Goal: Information Seeking & Learning: Check status

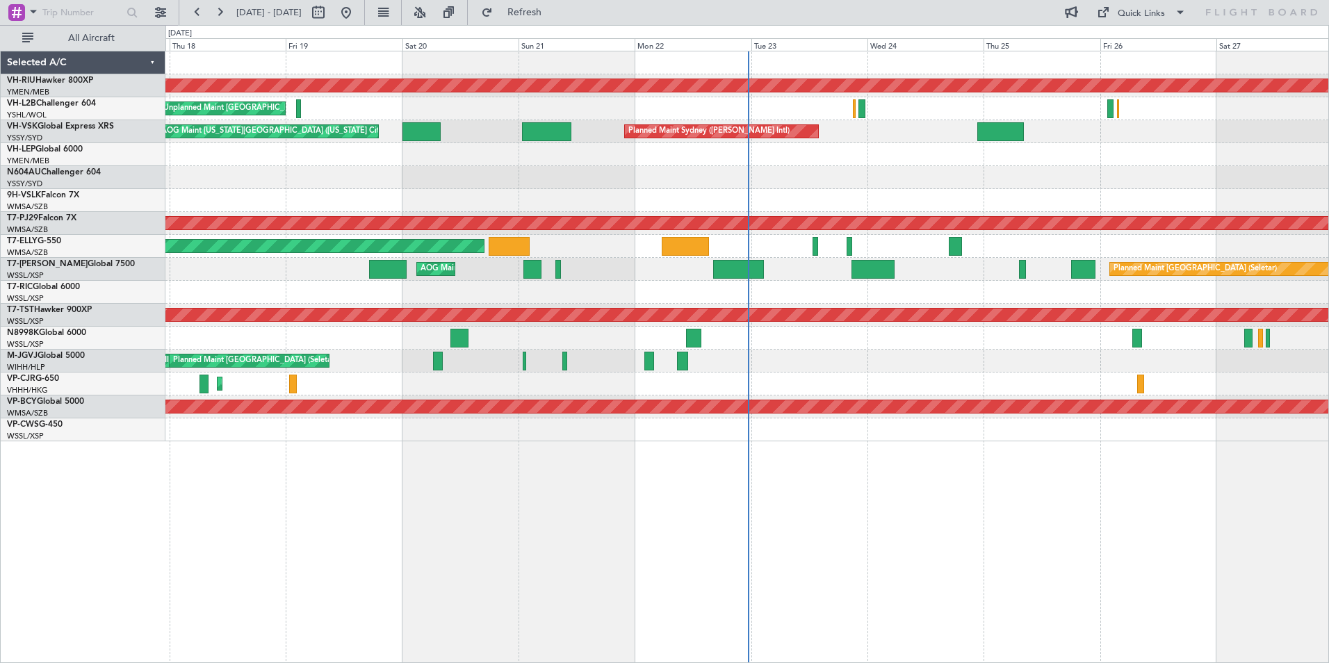
click at [353, 169] on div at bounding box center [746, 177] width 1163 height 23
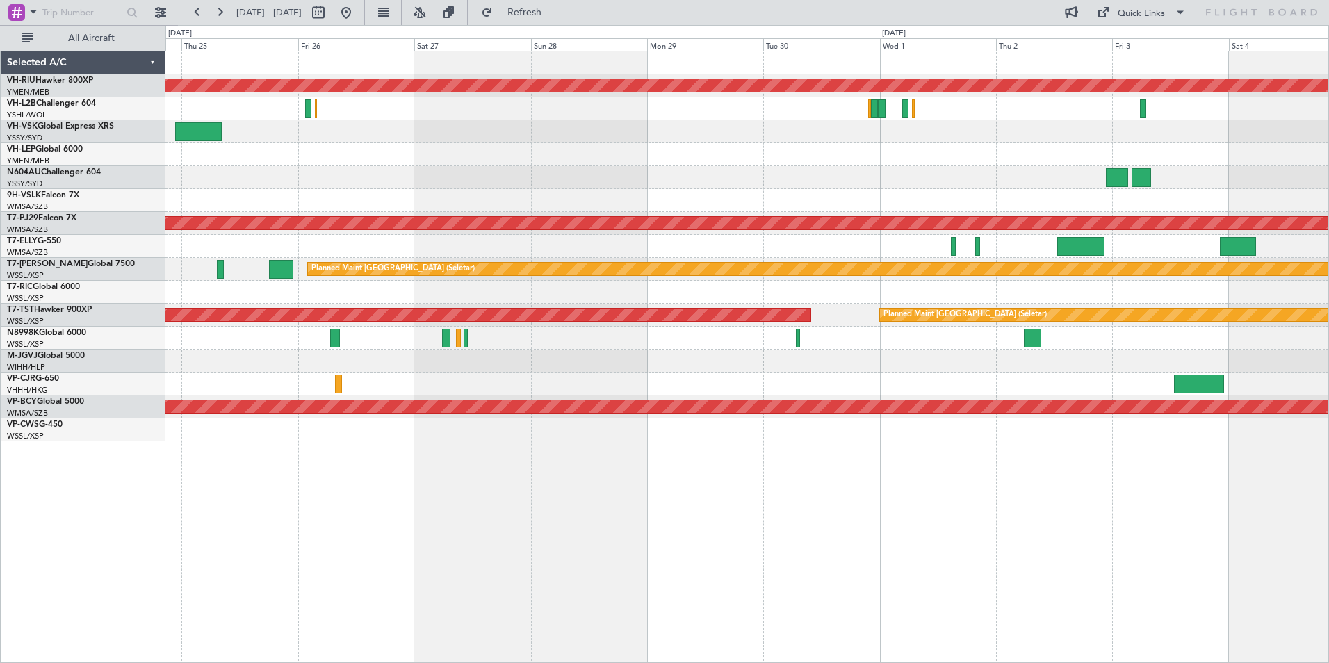
click at [224, 165] on div "Planned Maint [GEOGRAPHIC_DATA] ([GEOGRAPHIC_DATA]) Planned Maint Sydney ([PERS…" at bounding box center [746, 246] width 1163 height 390
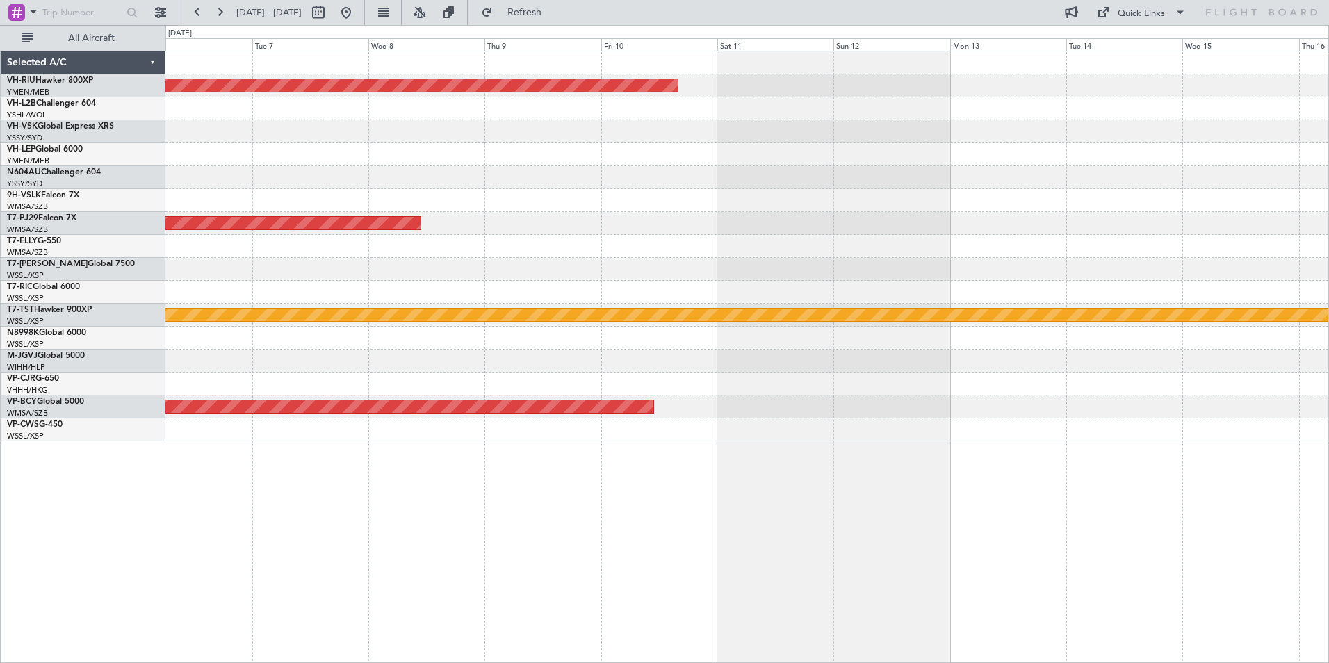
click at [127, 153] on div "Planned Maint [GEOGRAPHIC_DATA] ([GEOGRAPHIC_DATA]) Planned Maint [GEOGRAPHIC_D…" at bounding box center [664, 344] width 1329 height 638
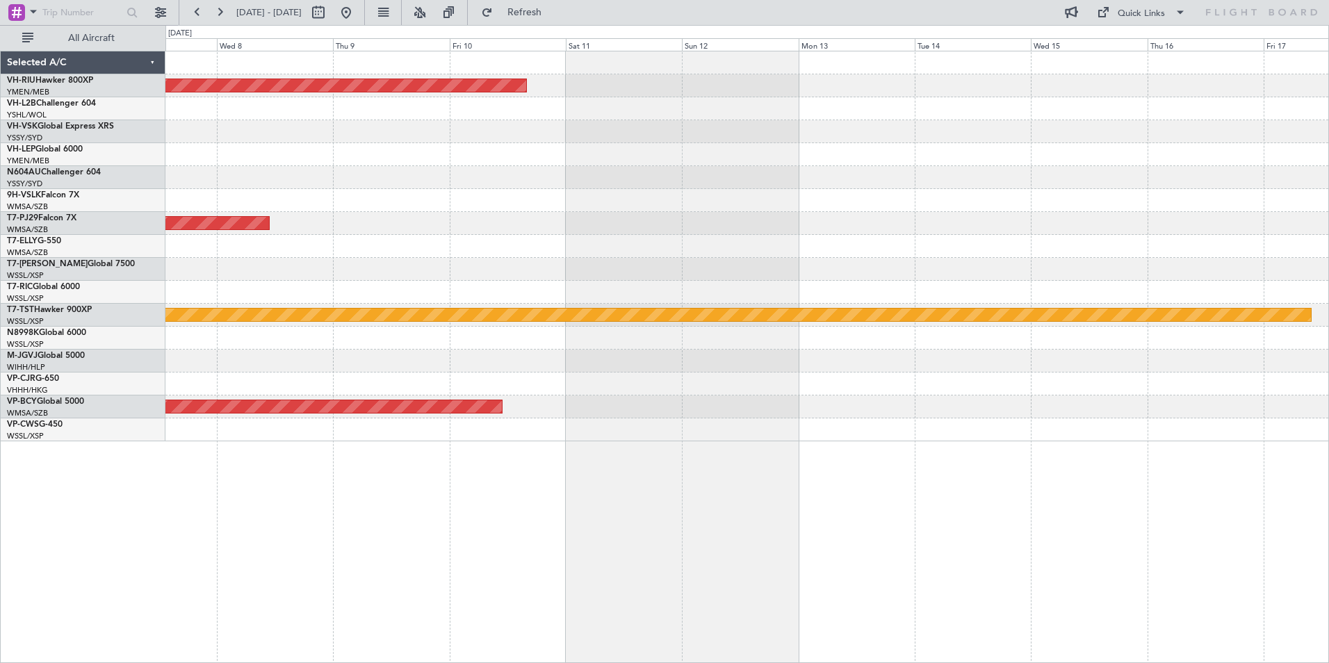
click at [57, 144] on div "Planned Maint [GEOGRAPHIC_DATA] ([GEOGRAPHIC_DATA]) Planned Maint [GEOGRAPHIC_D…" at bounding box center [664, 344] width 1329 height 638
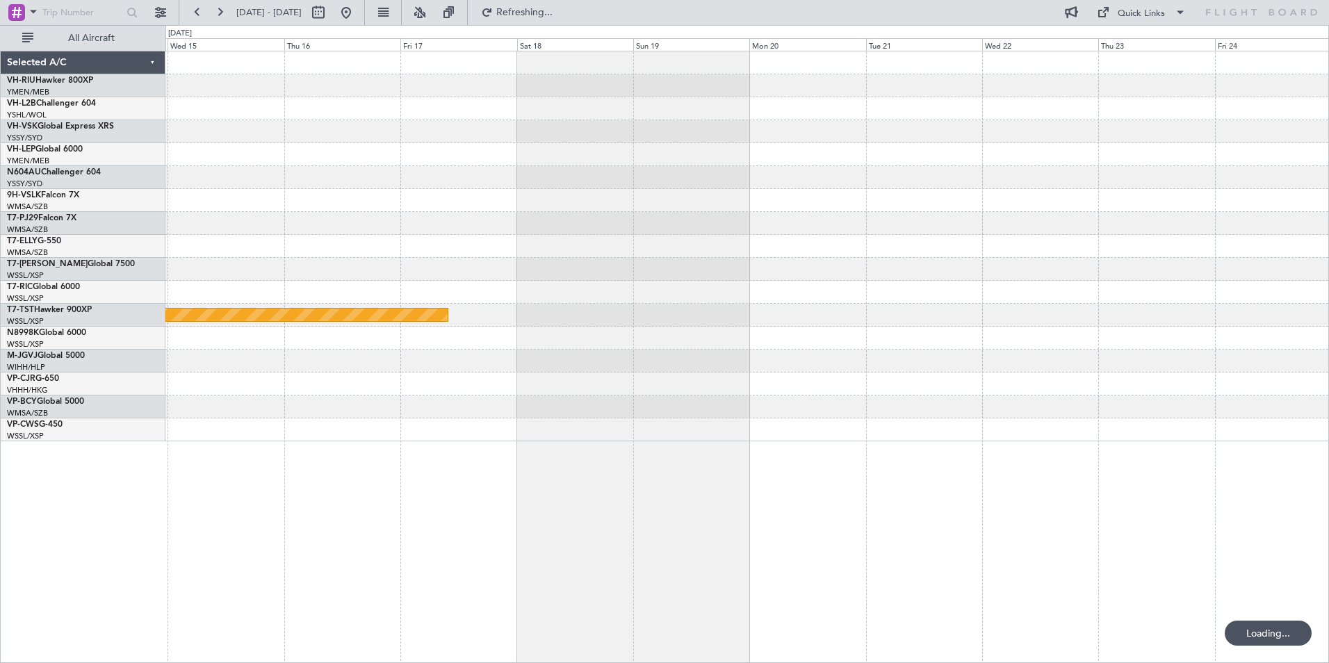
click at [313, 181] on div at bounding box center [746, 177] width 1163 height 23
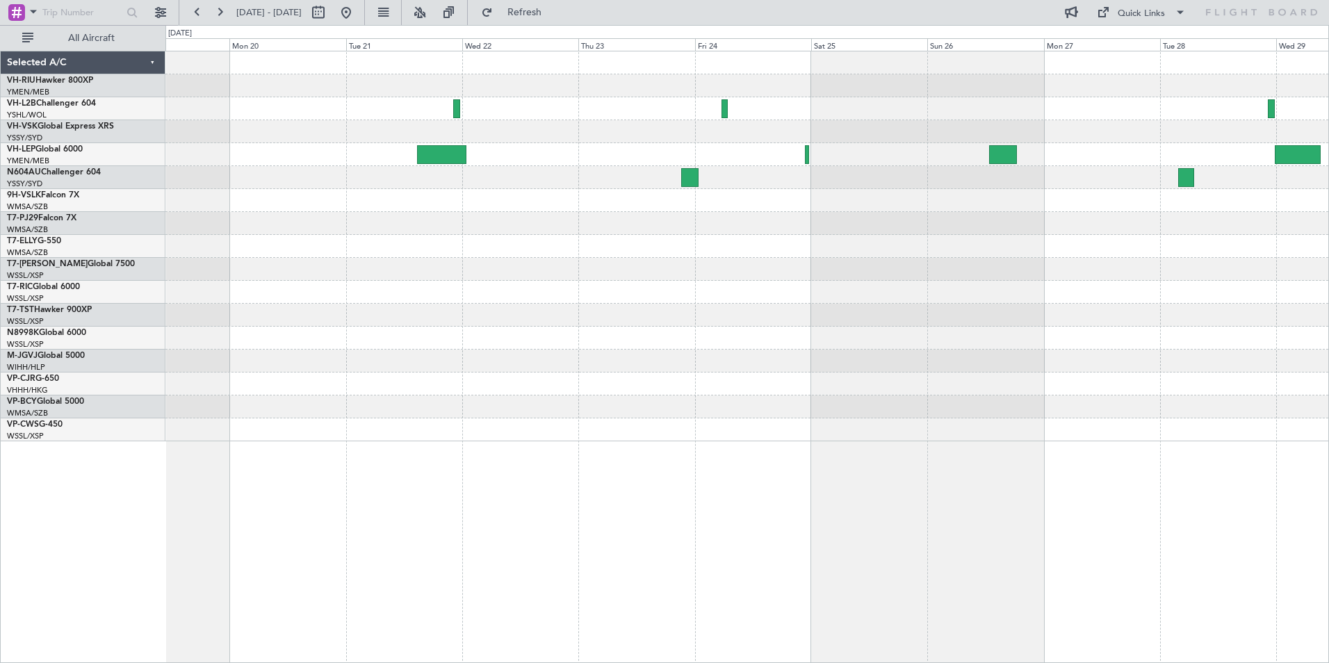
click at [582, 225] on div at bounding box center [746, 223] width 1163 height 23
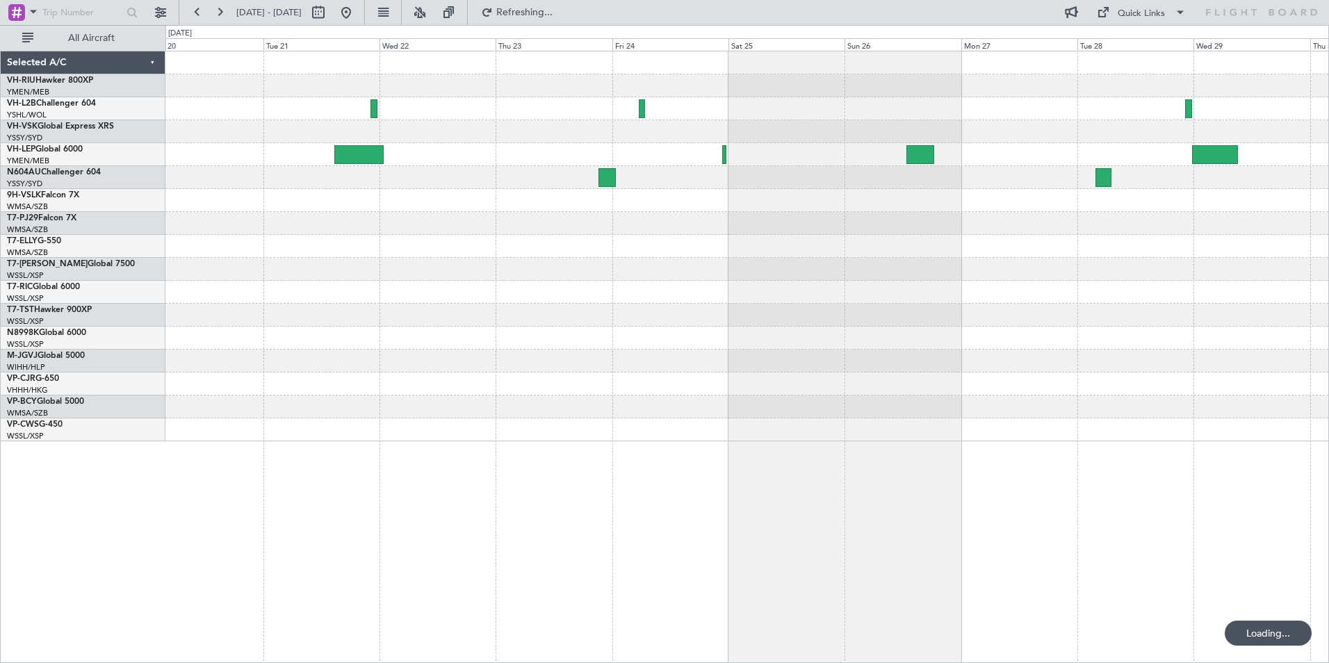
click at [600, 141] on div at bounding box center [746, 131] width 1163 height 23
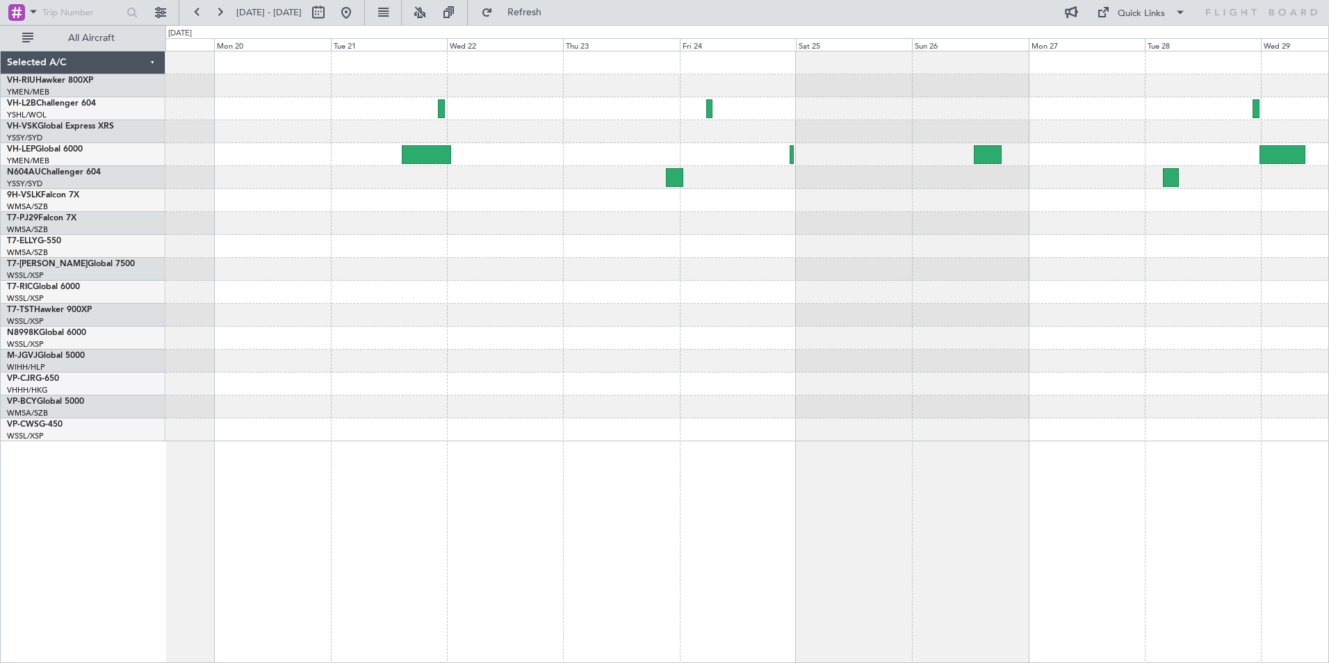
click at [980, 137] on div "Planned Maint [GEOGRAPHIC_DATA] (Seletar)" at bounding box center [746, 246] width 1163 height 390
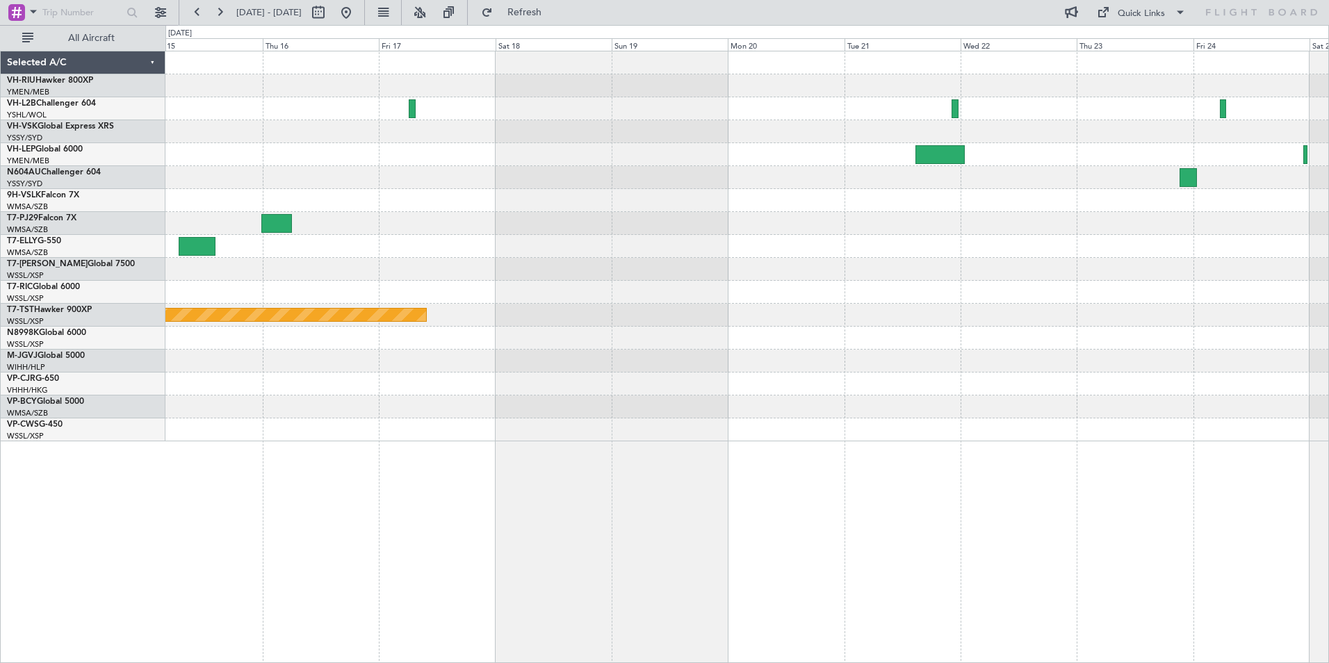
click at [1007, 173] on div "Planned Maint [GEOGRAPHIC_DATA] (Seletar)" at bounding box center [746, 246] width 1163 height 390
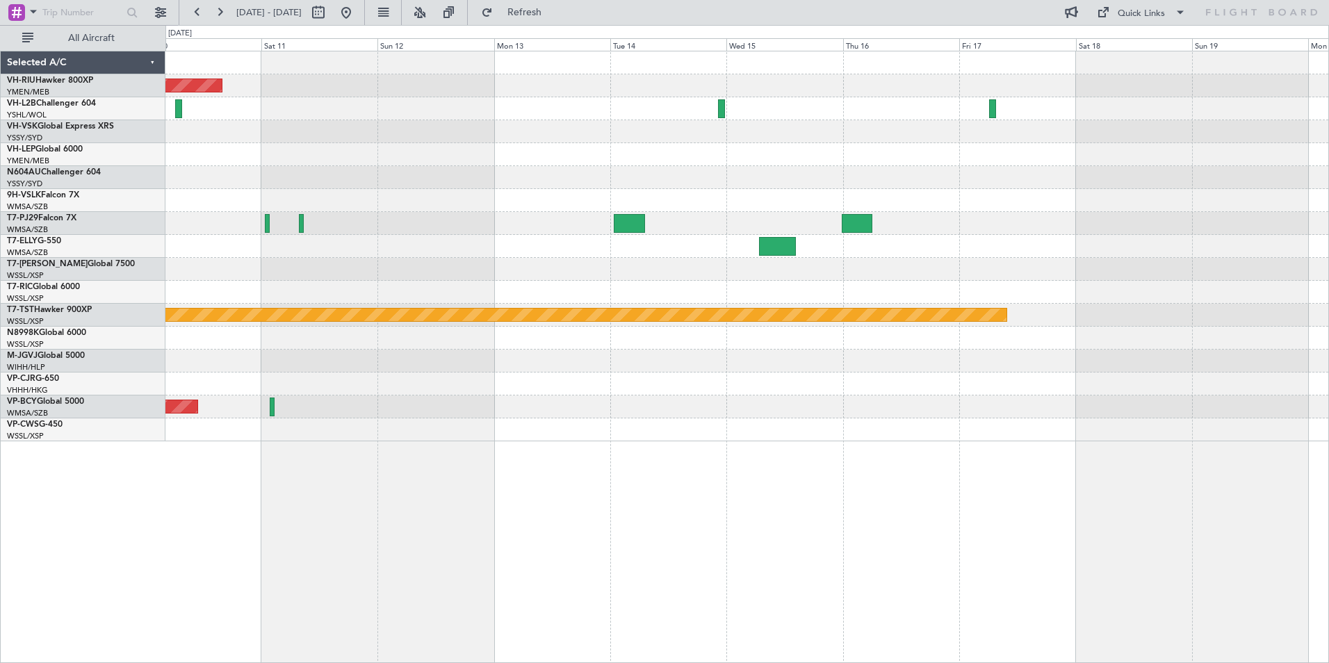
click at [1032, 198] on div "Planned Maint [GEOGRAPHIC_DATA] ([GEOGRAPHIC_DATA]) Planned Maint [GEOGRAPHIC_D…" at bounding box center [746, 246] width 1163 height 390
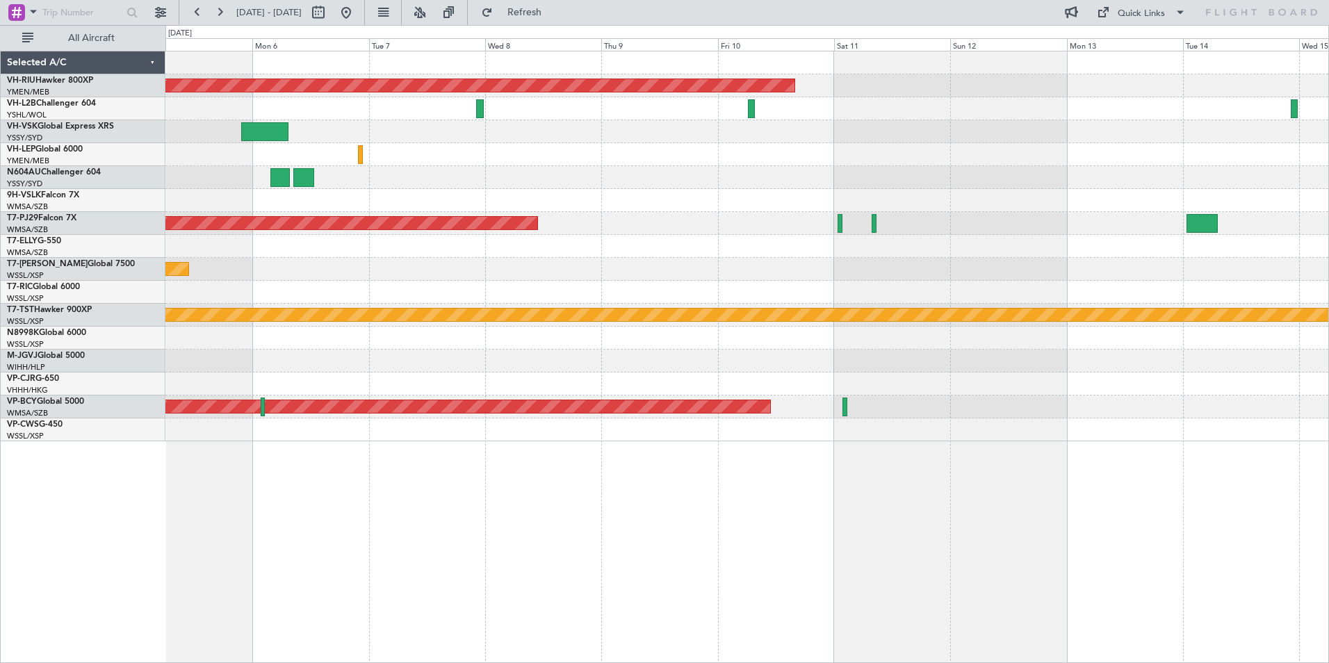
click at [979, 204] on div "Planned Maint [GEOGRAPHIC_DATA] ([GEOGRAPHIC_DATA]) Planned Maint [GEOGRAPHIC_D…" at bounding box center [746, 246] width 1163 height 390
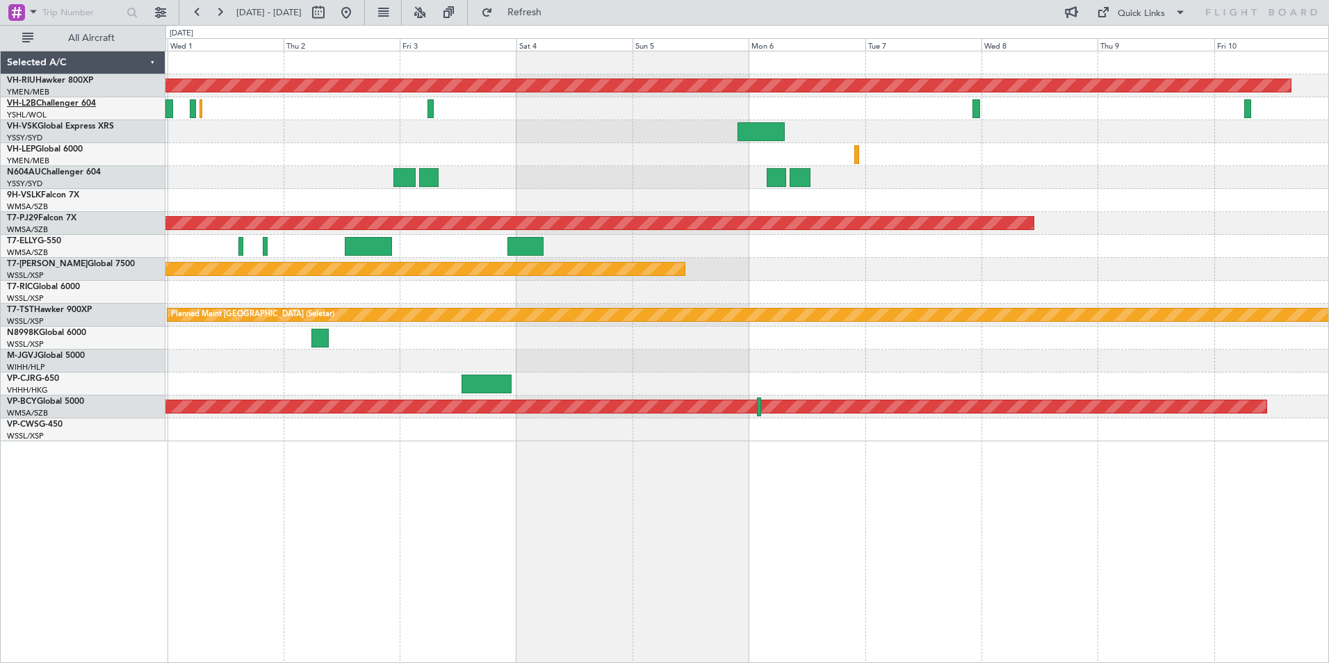
click at [44, 101] on link "VH-L2B Challenger 604" at bounding box center [51, 103] width 89 height 8
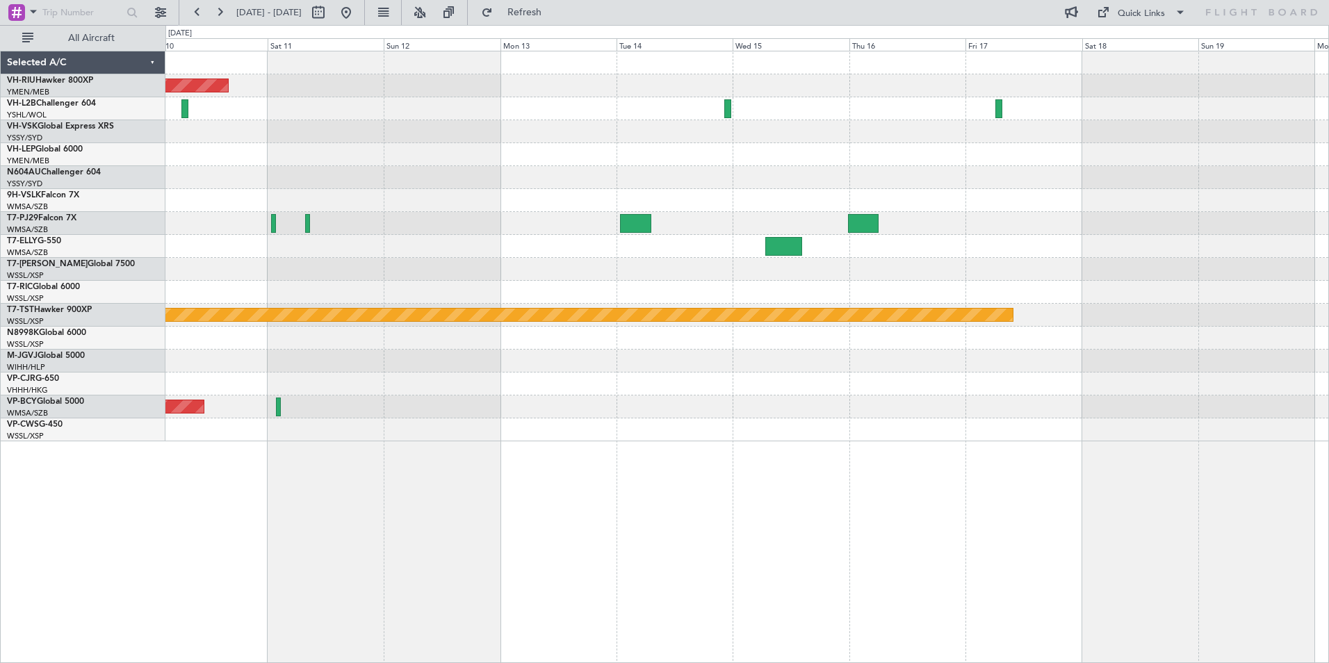
click at [34, 144] on div "Planned Maint [GEOGRAPHIC_DATA] ([GEOGRAPHIC_DATA]) Planned Maint [GEOGRAPHIC_D…" at bounding box center [664, 344] width 1329 height 638
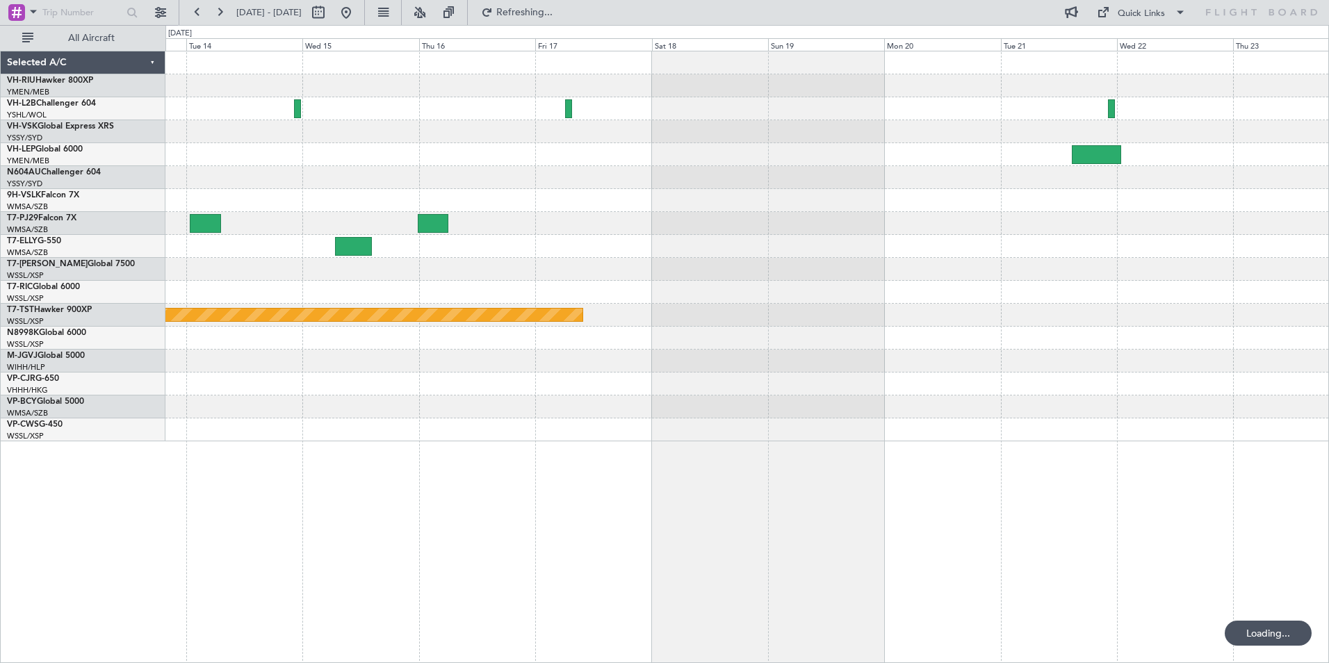
click at [31, 140] on div "Planned Maint [GEOGRAPHIC_DATA] (Seletar) Selected A/C VH-RIU Hawker 800XP YMEN…" at bounding box center [664, 344] width 1329 height 638
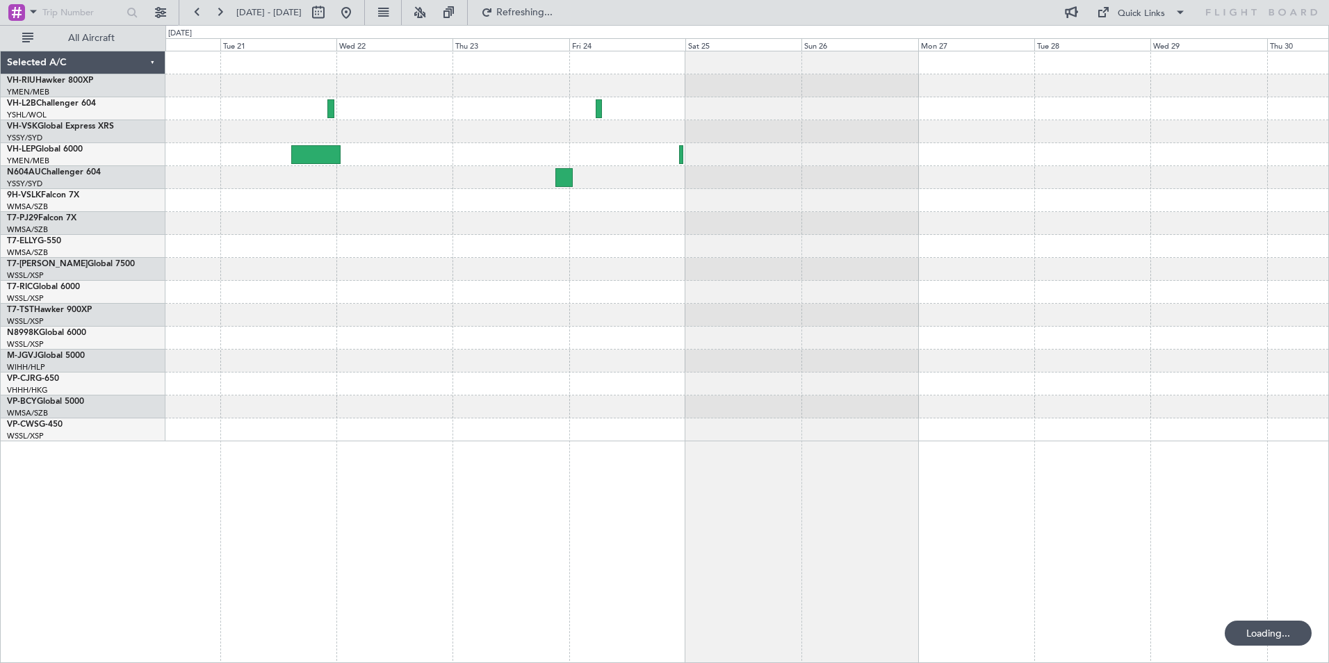
click at [0, 138] on html "[DATE] - [DATE] Refreshing... Quick Links All Aircraft Selected A/C VH-RIU Hawk…" at bounding box center [664, 331] width 1329 height 663
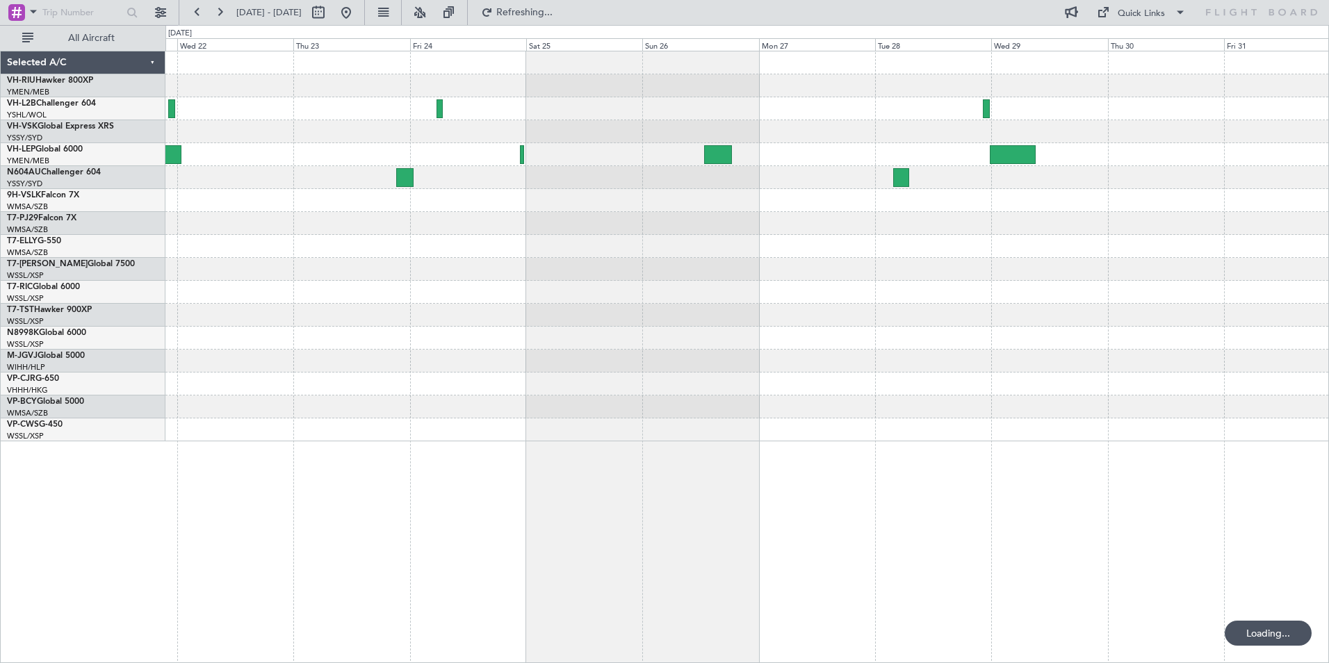
click at [0, 168] on html "[DATE] - [DATE] Refreshing... Quick Links All Aircraft Planned Maint Sydney ([P…" at bounding box center [664, 331] width 1329 height 663
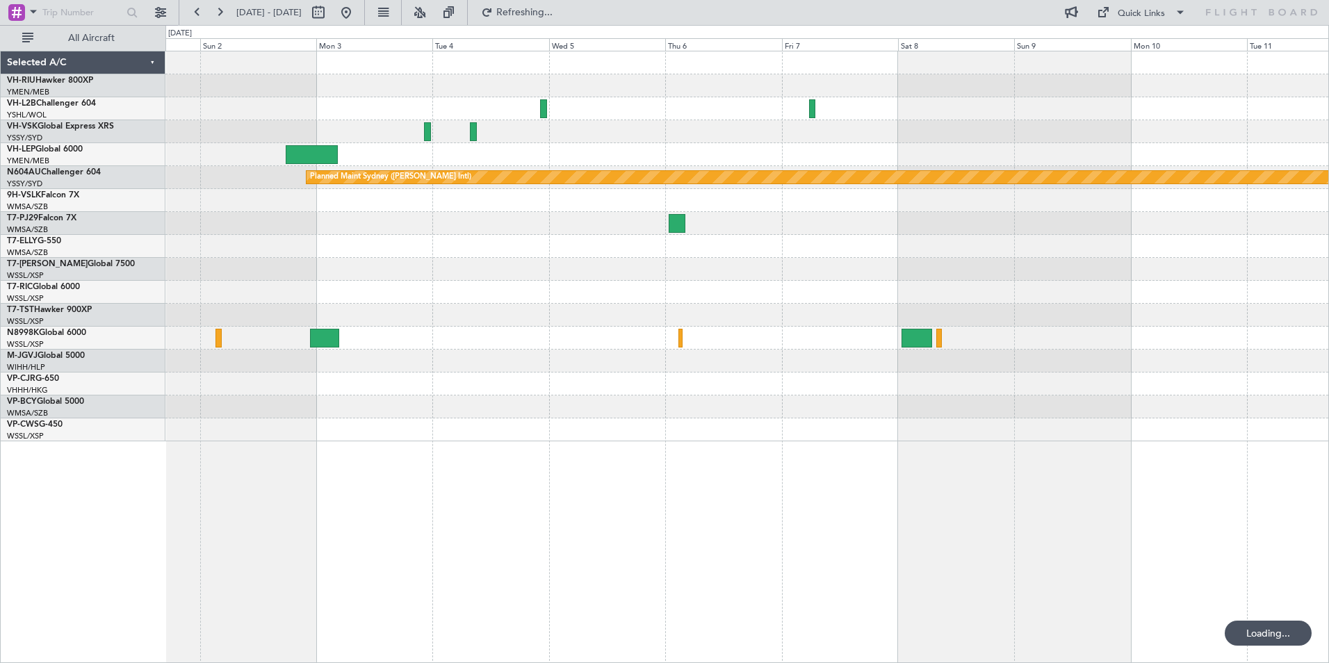
click at [560, 147] on div "Planned Maint Sydney ([PERSON_NAME] Intl)" at bounding box center [746, 246] width 1163 height 390
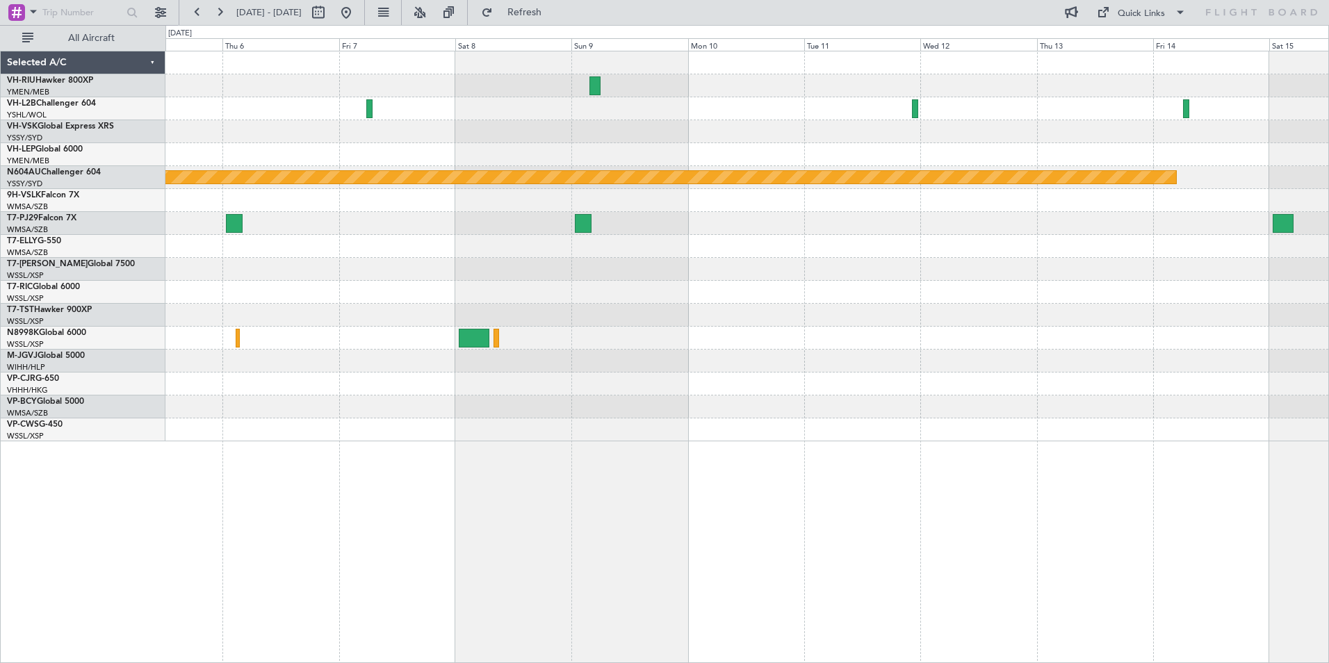
click at [733, 149] on div "Planned Maint Sydney ([PERSON_NAME] Intl)" at bounding box center [746, 246] width 1163 height 390
click at [202, 10] on button at bounding box center [197, 12] width 22 height 22
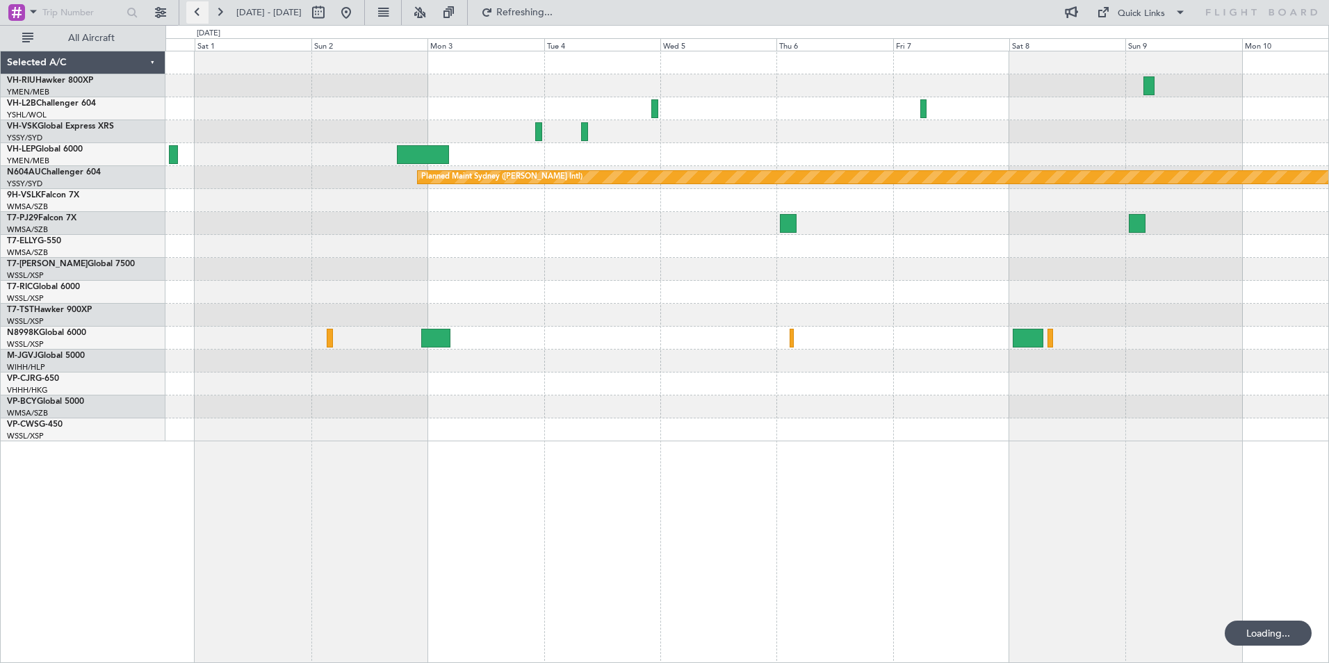
click at [202, 10] on button at bounding box center [197, 12] width 22 height 22
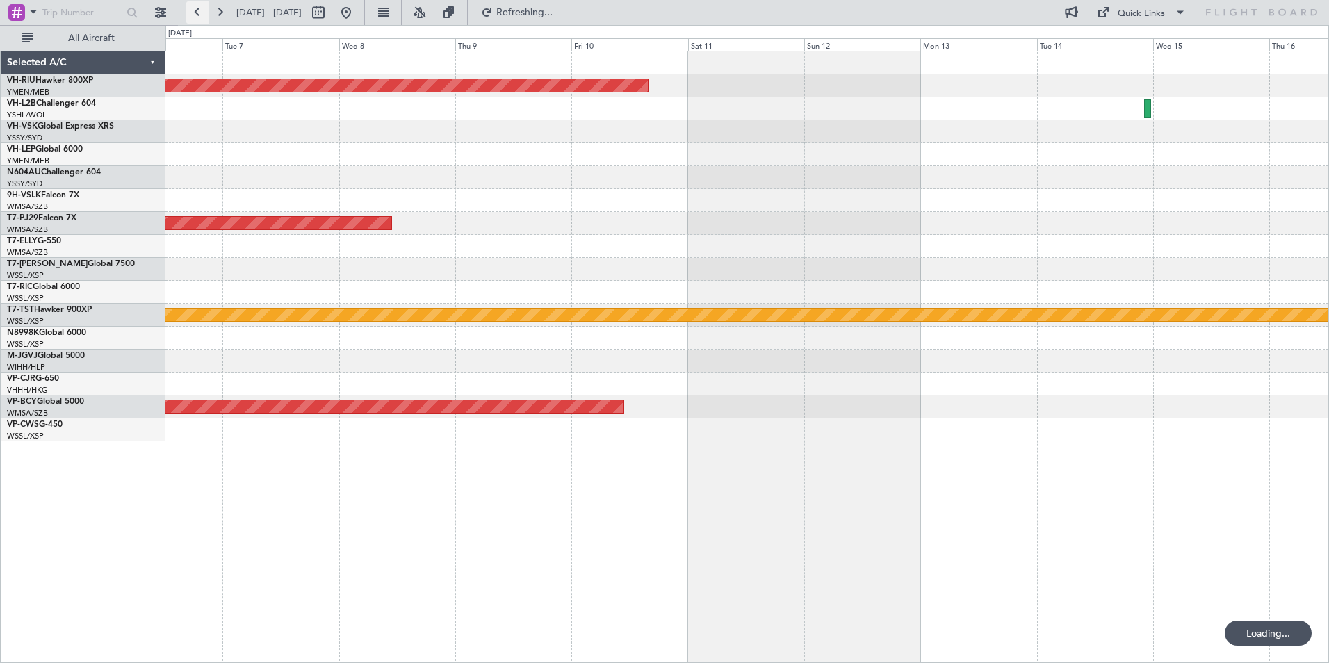
click at [202, 10] on button at bounding box center [197, 12] width 22 height 22
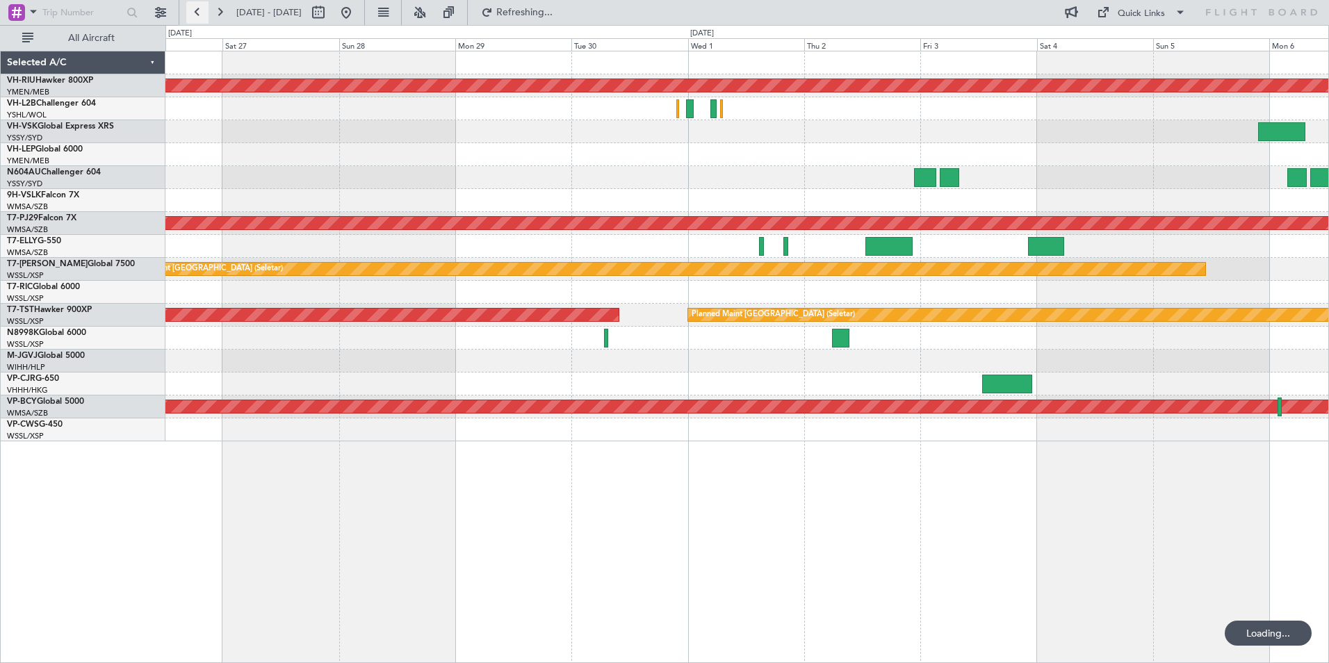
click at [202, 10] on button at bounding box center [197, 12] width 22 height 22
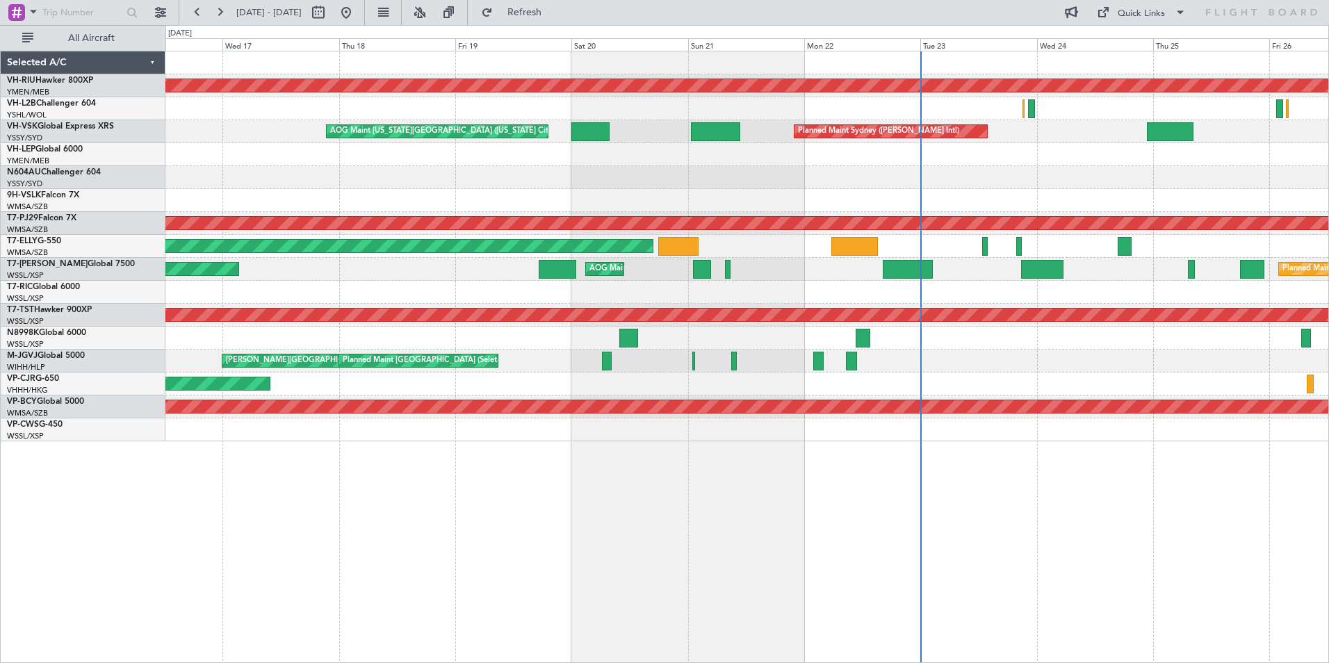
click at [632, 198] on div "Planned Maint [GEOGRAPHIC_DATA] ([GEOGRAPHIC_DATA]) Planned Maint Sydney ([PERS…" at bounding box center [746, 246] width 1163 height 390
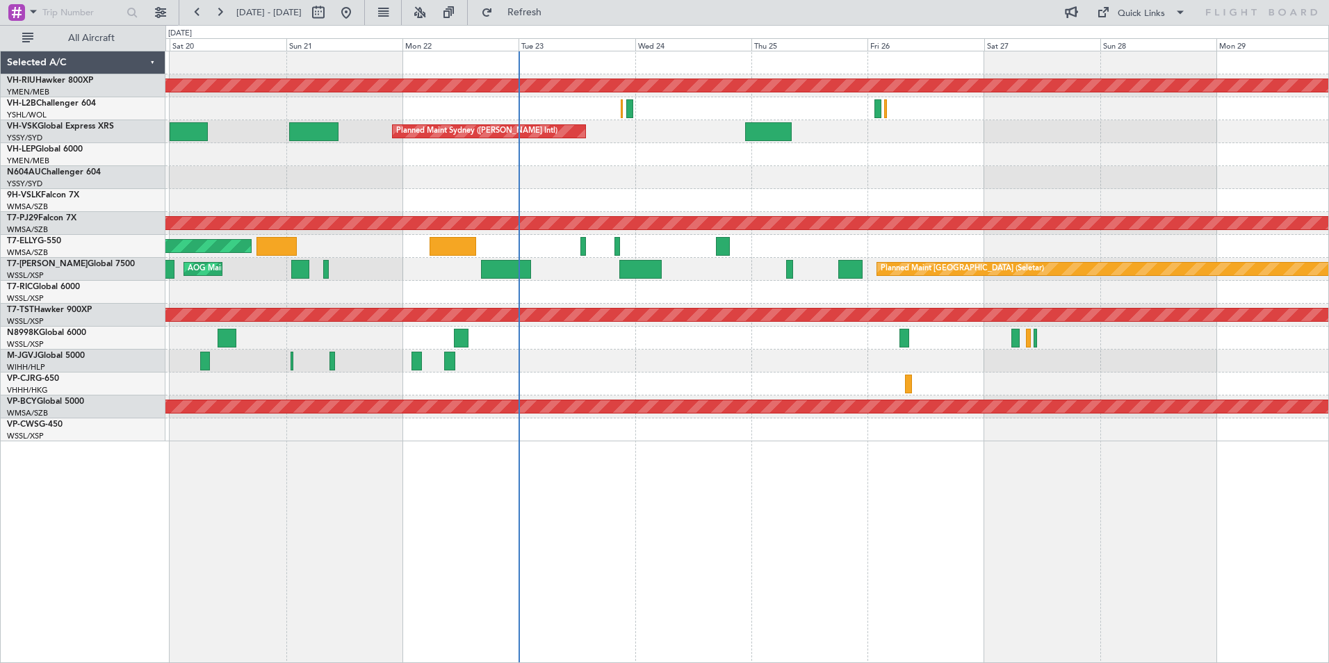
click at [658, 188] on div "Planned Maint [GEOGRAPHIC_DATA] ([GEOGRAPHIC_DATA]) Unplanned Maint [GEOGRAPHIC…" at bounding box center [746, 246] width 1163 height 390
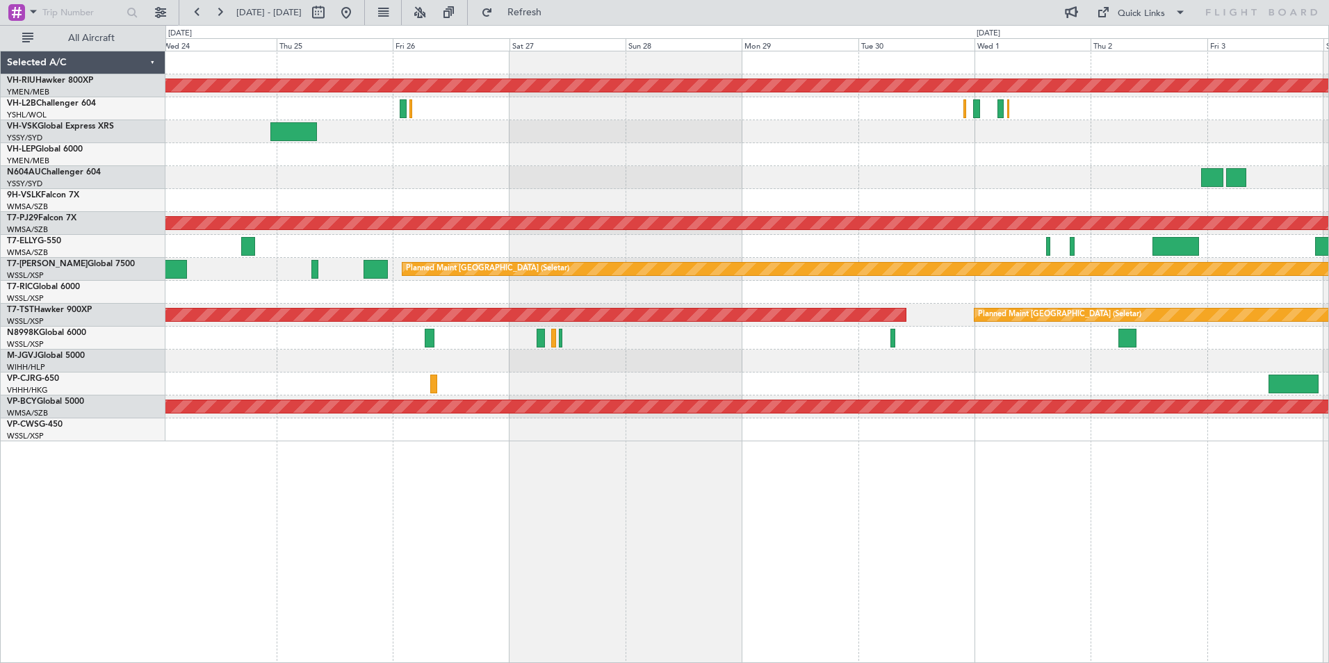
click at [773, 156] on div at bounding box center [746, 154] width 1163 height 23
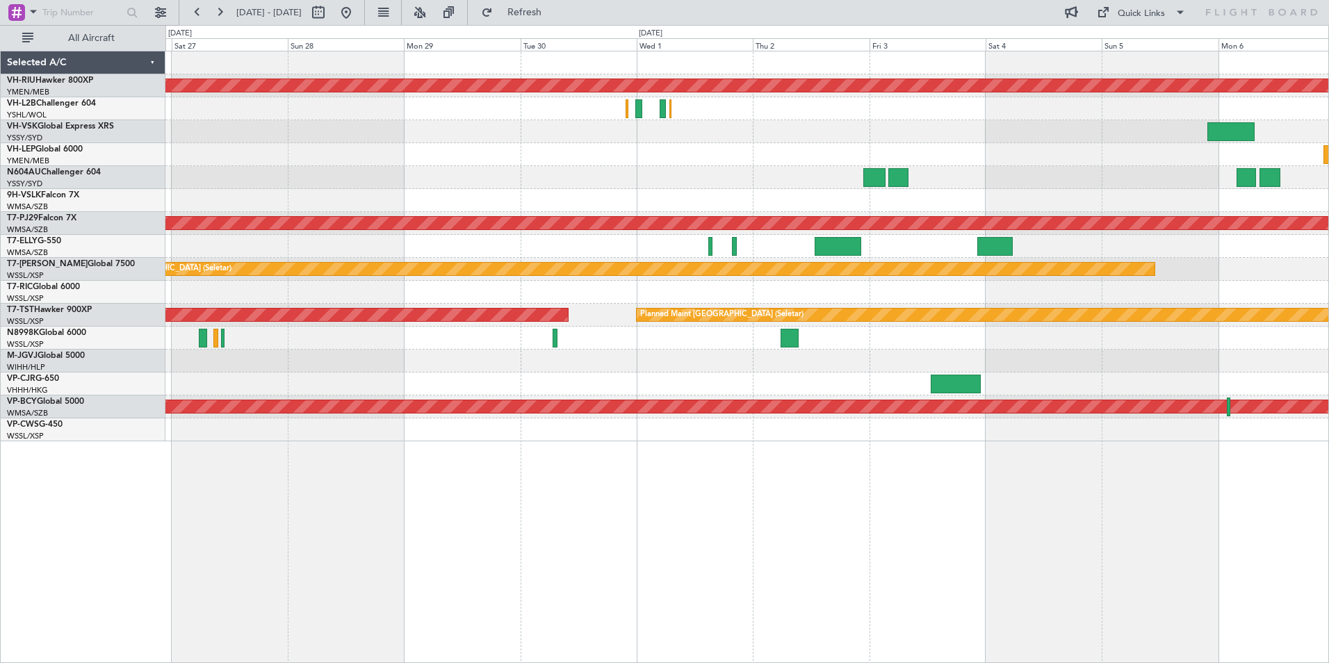
click at [1027, 225] on div "Planned Maint [GEOGRAPHIC_DATA] ([GEOGRAPHIC_DATA]) Planned Maint [GEOGRAPHIC_D…" at bounding box center [746, 246] width 1163 height 390
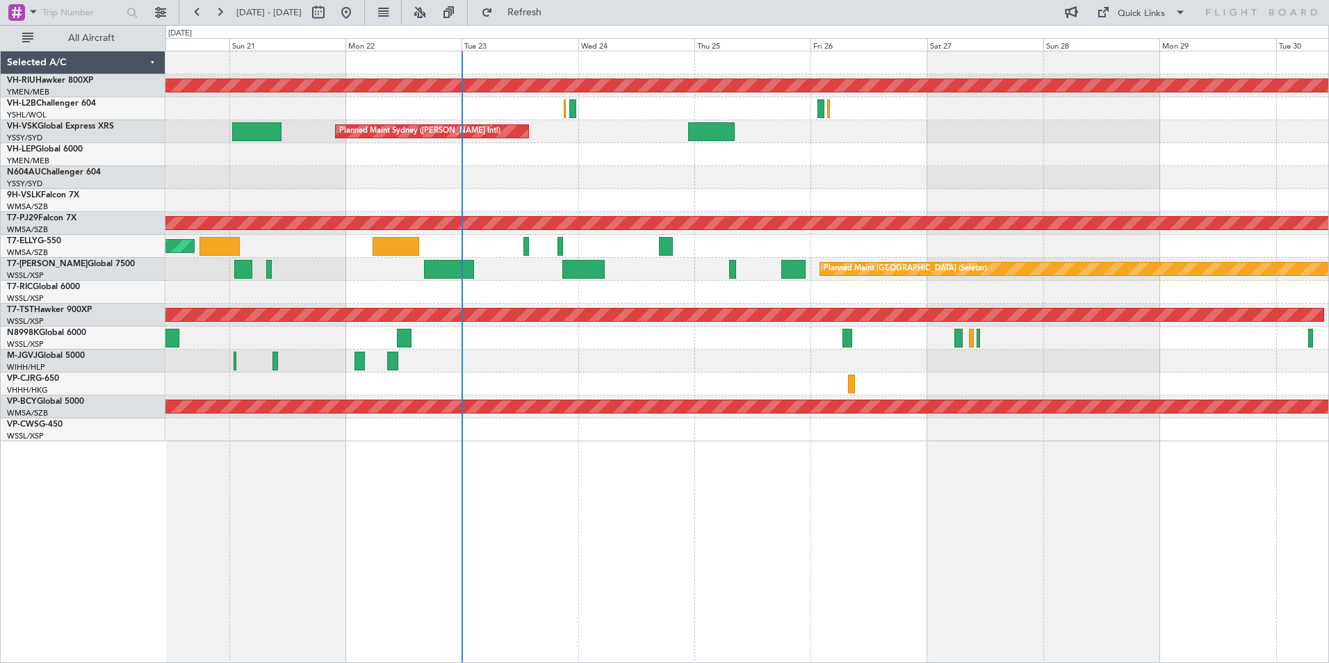
click at [1020, 213] on div "Planned Maint [GEOGRAPHIC_DATA] ([GEOGRAPHIC_DATA]) Unplanned Maint [GEOGRAPHIC…" at bounding box center [746, 246] width 1163 height 390
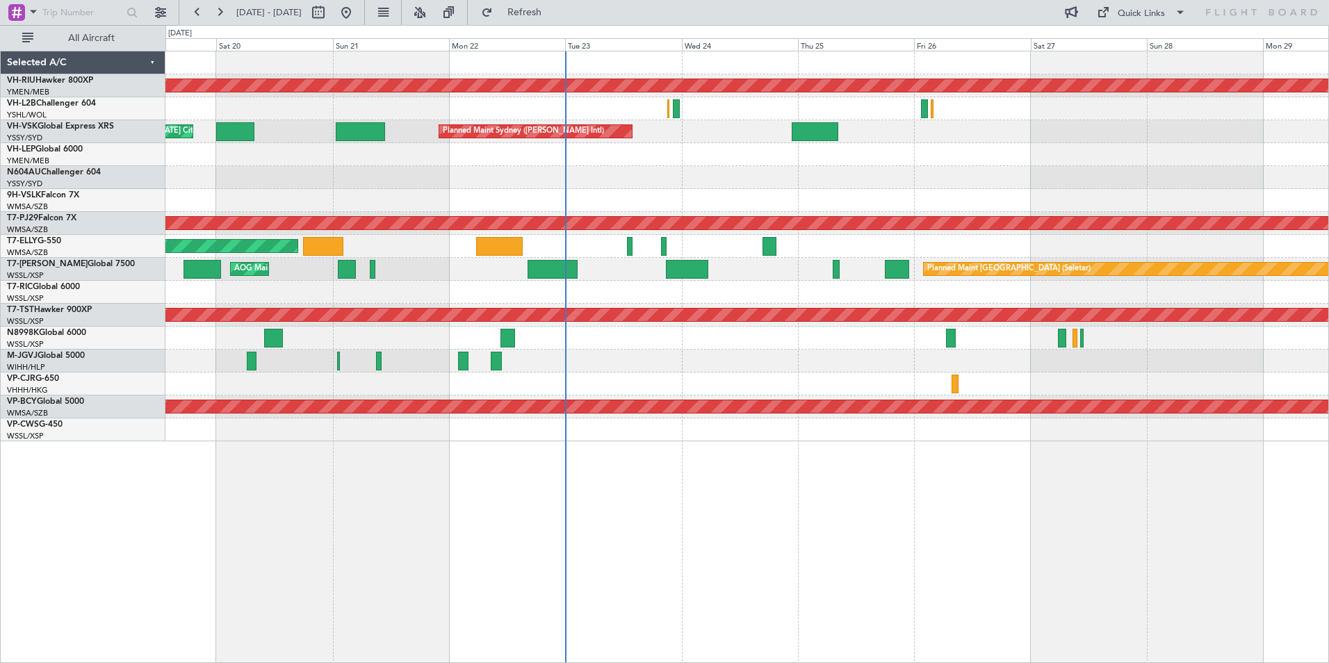
click at [772, 174] on div at bounding box center [746, 177] width 1163 height 23
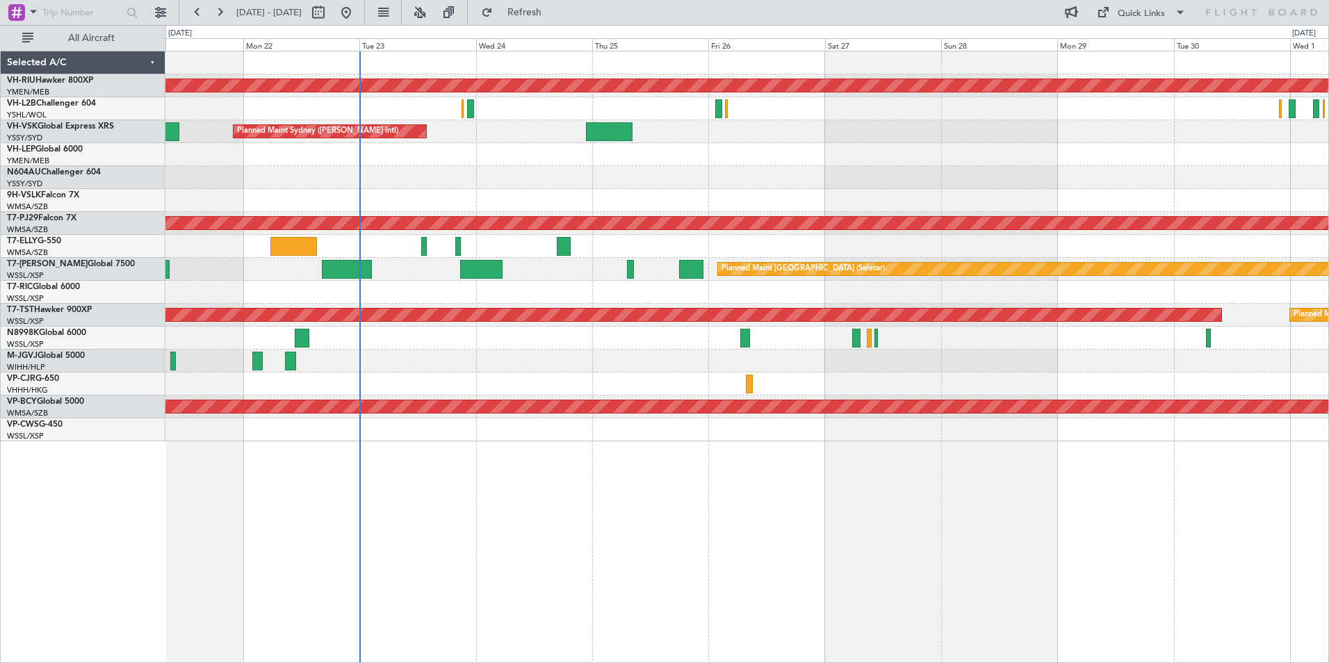
click at [574, 172] on div "Planned Maint [GEOGRAPHIC_DATA] ([GEOGRAPHIC_DATA]) Unplanned Maint [GEOGRAPHIC…" at bounding box center [746, 246] width 1163 height 390
